Goal: Information Seeking & Learning: Learn about a topic

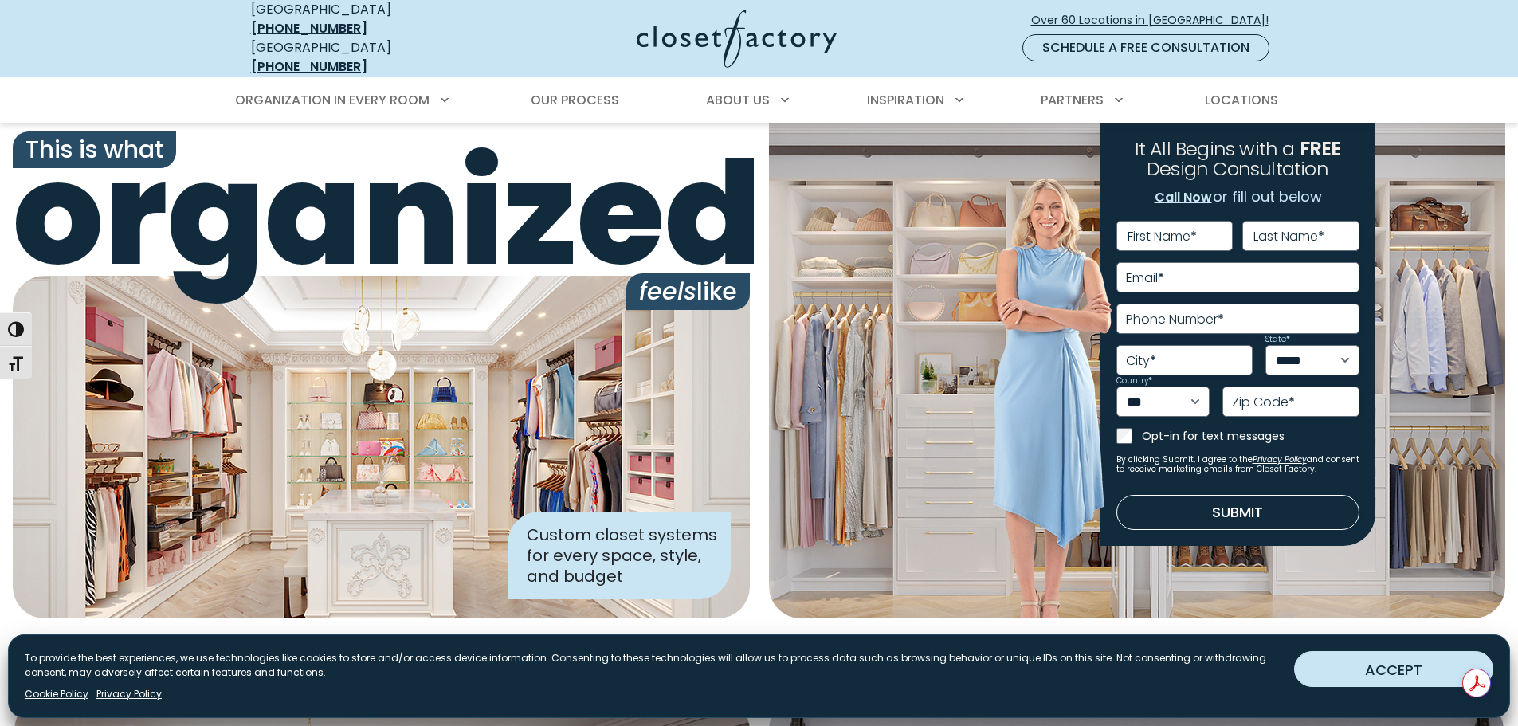
click at [1407, 677] on button "ACCEPT" at bounding box center [1393, 669] width 199 height 36
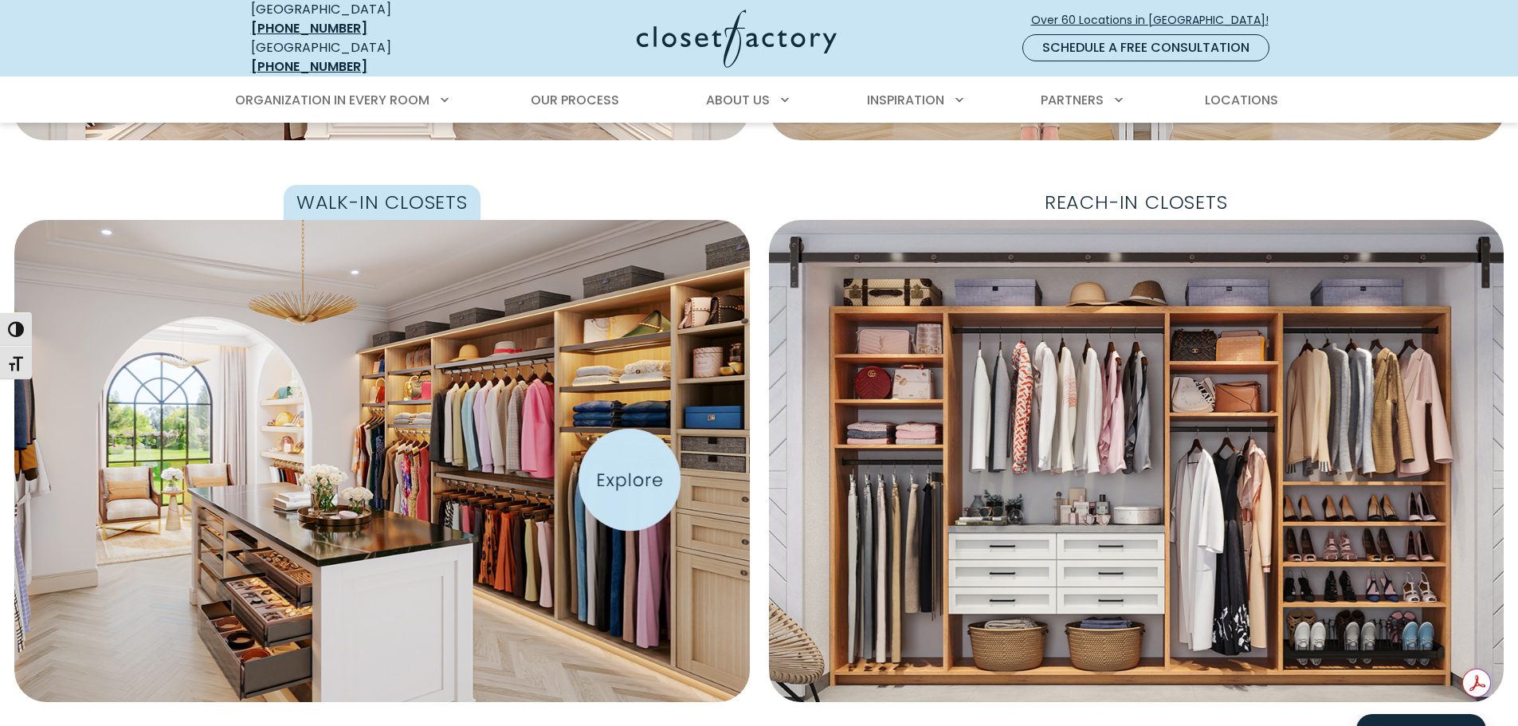
scroll to position [536, 0]
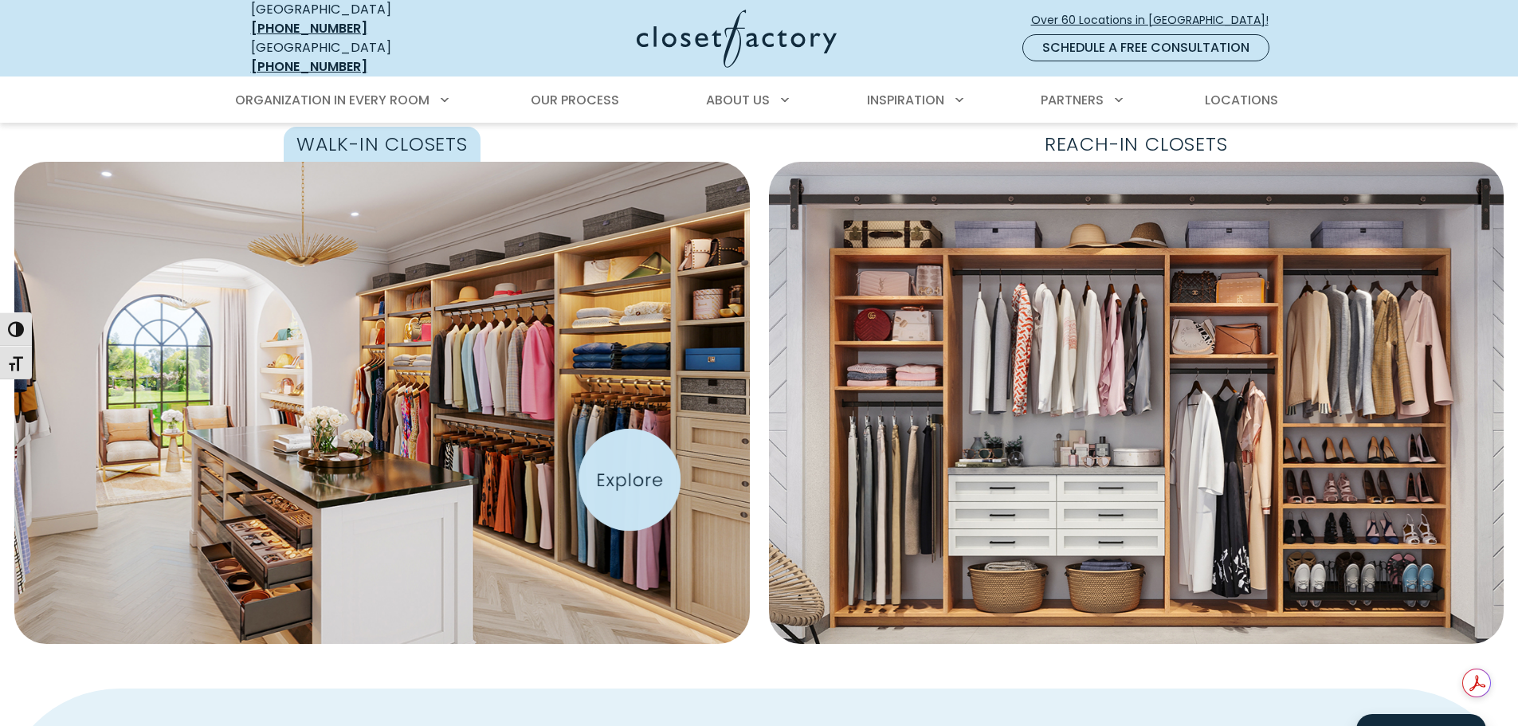
click at [630, 480] on img "Featured Images" at bounding box center [382, 403] width 804 height 528
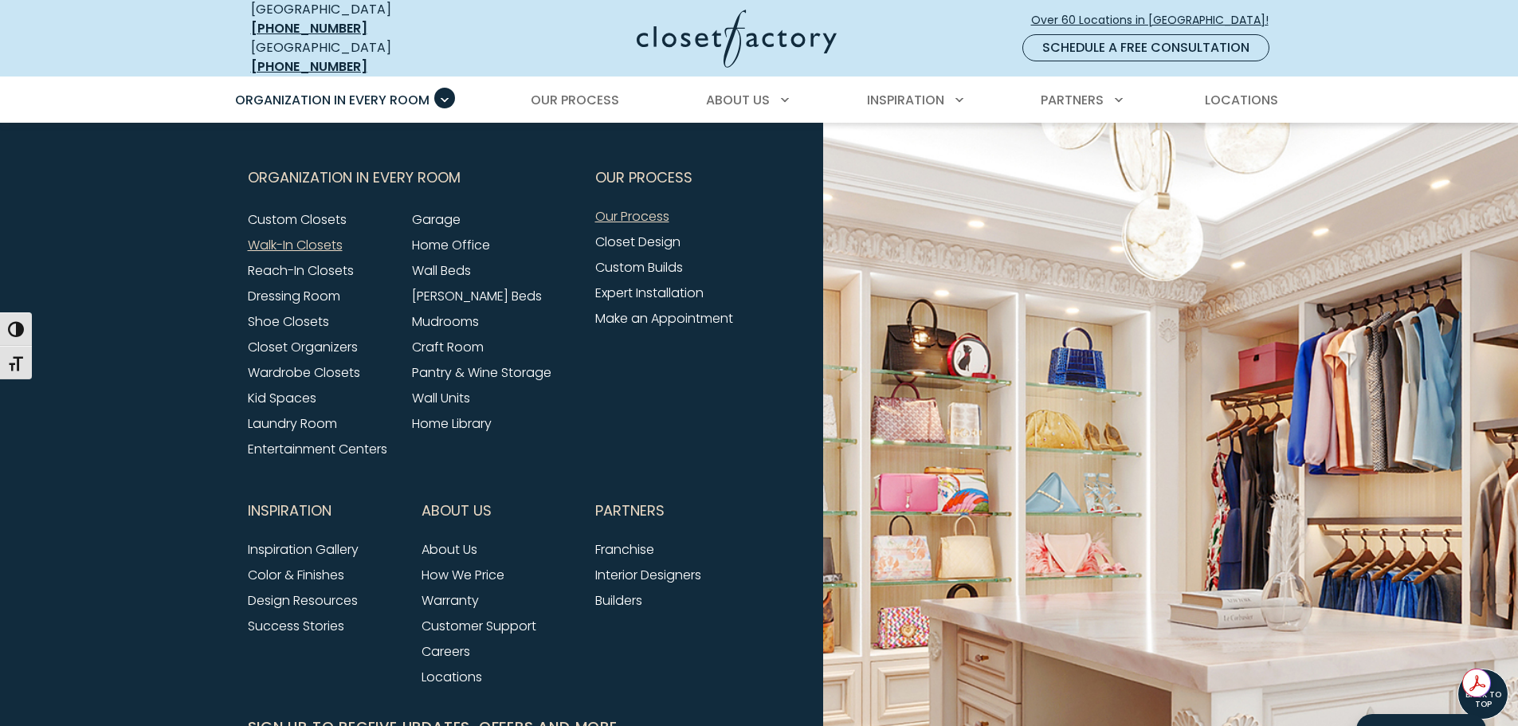
scroll to position [5066, 0]
